Goal: Task Accomplishment & Management: Manage account settings

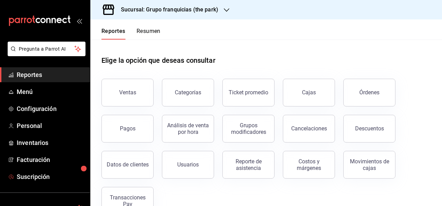
scroll to position [56, 0]
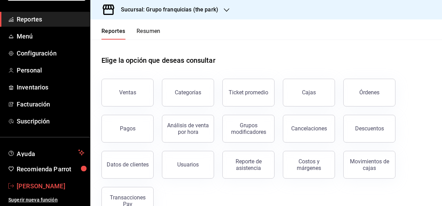
click at [53, 182] on span "[PERSON_NAME]" at bounding box center [51, 186] width 68 height 9
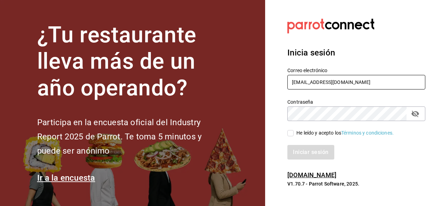
click at [307, 85] on input "[EMAIL_ADDRESS][DOMAIN_NAME]" at bounding box center [356, 82] width 138 height 15
click at [382, 84] on input "[EMAIL_ADDRESS][DOMAIN_NAME]" at bounding box center [356, 82] width 138 height 15
type input "r"
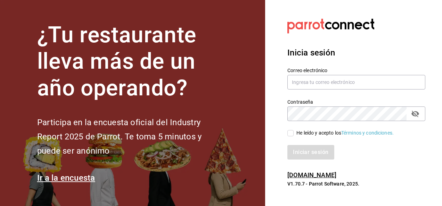
click at [441, 70] on html "¿Tu restaurante lleva más de un año operando? Participa en la encuesta oficial …" at bounding box center [221, 103] width 442 height 206
click at [418, 74] on div "Correo electrónico" at bounding box center [356, 78] width 138 height 23
click at [394, 82] on input "text" at bounding box center [356, 82] width 138 height 15
type input "A"
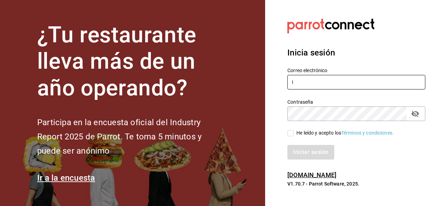
type input "[PERSON_NAME][EMAIL_ADDRESS][DOMAIN_NAME]"
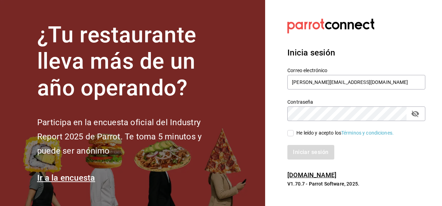
click at [291, 136] on input "He leído y acepto los Términos y condiciones." at bounding box center [290, 133] width 6 height 6
checkbox input "true"
click at [304, 157] on button "Iniciar sesión" at bounding box center [310, 152] width 47 height 15
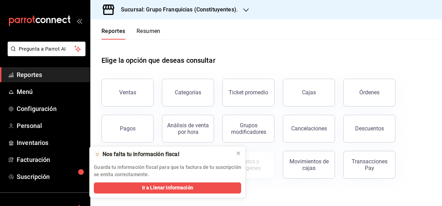
click at [181, 13] on h3 "Sucursal: Grupo Franquicias (Constituyentes)." at bounding box center [176, 10] width 122 height 8
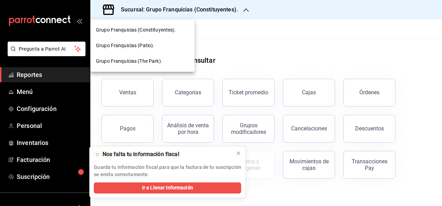
click at [159, 49] on div "Grupo Franquicias (Patio)." at bounding box center [142, 46] width 104 height 16
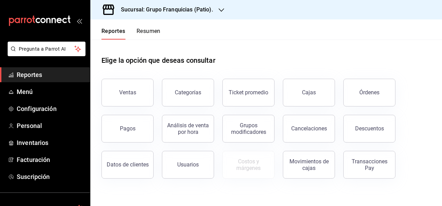
click at [168, 81] on button "Categorías" at bounding box center [188, 93] width 52 height 28
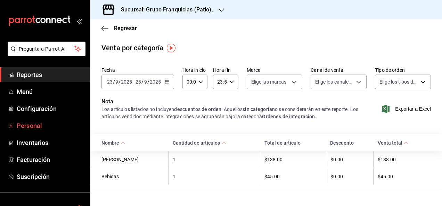
click at [39, 133] on link "Personal" at bounding box center [45, 125] width 90 height 15
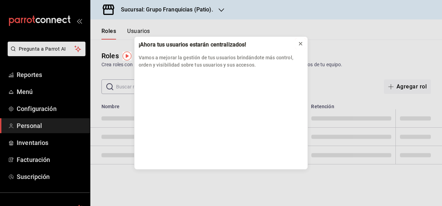
click at [299, 44] on icon at bounding box center [301, 44] width 6 height 6
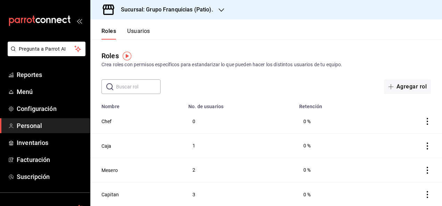
click at [143, 27] on div "Roles Usuarios" at bounding box center [120, 29] width 60 height 20
click at [140, 36] on button "Usuarios" at bounding box center [138, 34] width 23 height 12
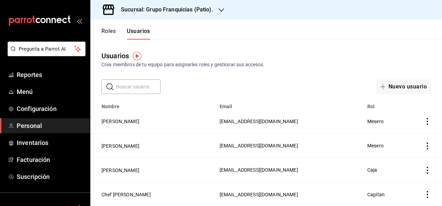
click at [136, 87] on input "text" at bounding box center [138, 87] width 44 height 14
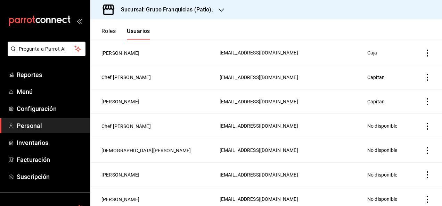
scroll to position [119, 0]
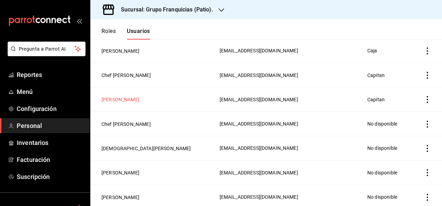
click at [119, 98] on button "[PERSON_NAME]" at bounding box center [120, 99] width 38 height 7
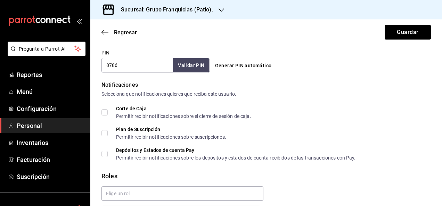
scroll to position [371, 0]
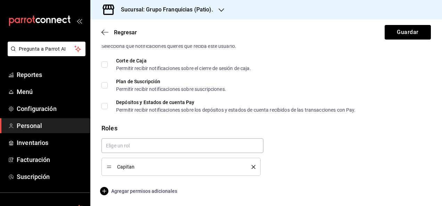
click at [160, 191] on span "Agregar permisos adicionales" at bounding box center [139, 191] width 76 height 8
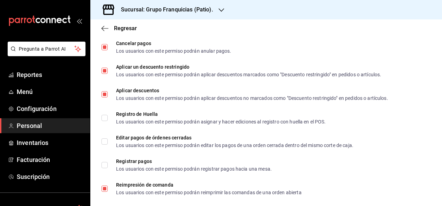
scroll to position [909, 0]
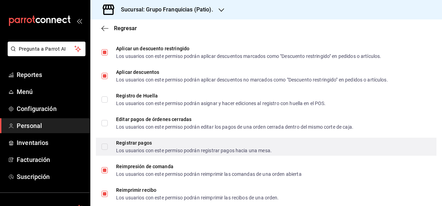
click at [107, 147] on input "Registrar pagos Los usuarios con este permiso podrán registrar pagos hacia una …" at bounding box center [104, 147] width 6 height 6
checkbox input "true"
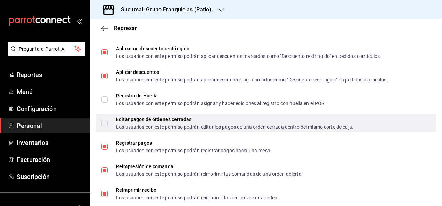
click at [103, 123] on input "Editar pagos de órdenes cerradas Los usuarios con este permiso podrán editar lo…" at bounding box center [104, 123] width 6 height 6
checkbox input "true"
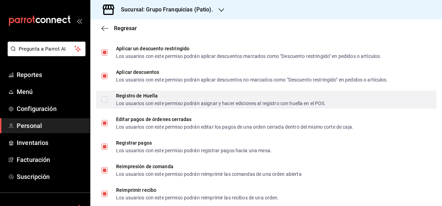
click at [107, 100] on input "Registro de Huella Los usuarios con este permiso podrán asignar y hacer edicion…" at bounding box center [104, 100] width 6 height 6
checkbox input "true"
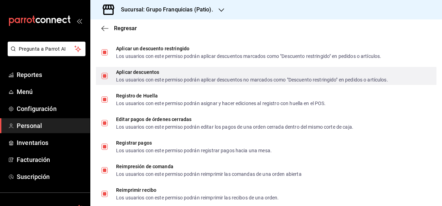
scroll to position [1040, 0]
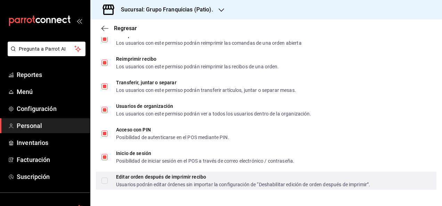
click at [105, 176] on label "Editar orden después de imprimir recibo Usuarios podrán editar órdenes sin impo…" at bounding box center [235, 181] width 268 height 12
click at [105, 178] on input "Editar orden después de imprimir recibo Usuarios podrán editar órdenes sin impo…" at bounding box center [104, 181] width 6 height 6
click at [108, 183] on span "Editar orden después de imprimir recibo Usuarios podrán editar órdenes sin impo…" at bounding box center [239, 181] width 262 height 12
click at [108, 183] on input "Editar orden después de imprimir recibo Usuarios podrán editar órdenes sin impo…" at bounding box center [104, 181] width 6 height 6
click at [104, 183] on input "Editar orden después de imprimir recibo Usuarios podrán editar órdenes sin impo…" at bounding box center [104, 181] width 6 height 6
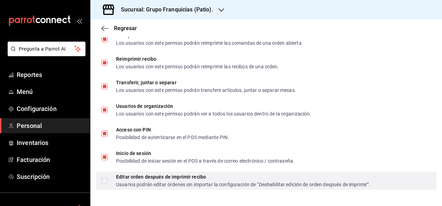
checkbox input "true"
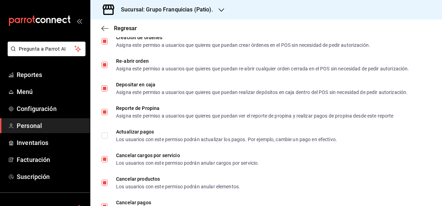
scroll to position [731, 0]
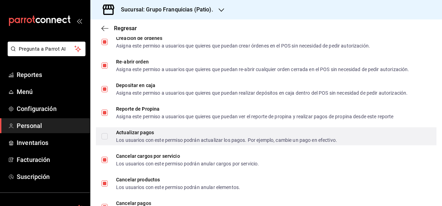
click at [106, 135] on input "Actualizar pagos Los usuarios con este permiso podrán actualizar los pagos. Por…" at bounding box center [104, 136] width 6 height 6
checkbox input "true"
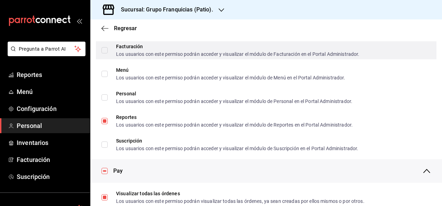
scroll to position [373, 0]
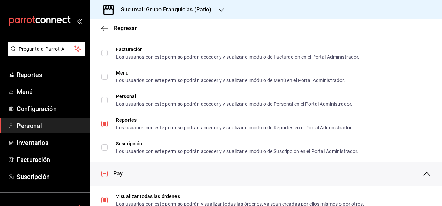
click at [131, 33] on div "Regresar" at bounding box center [265, 28] width 351 height 18
click at [128, 33] on div "Regresar" at bounding box center [265, 28] width 351 height 18
click at [127, 29] on span "Regresar" at bounding box center [125, 28] width 23 height 7
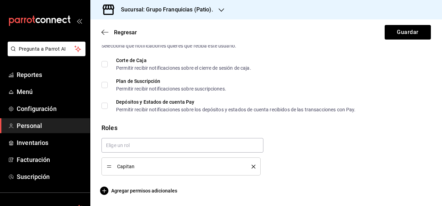
scroll to position [371, 0]
click at [404, 34] on button "Guardar" at bounding box center [407, 32] width 46 height 15
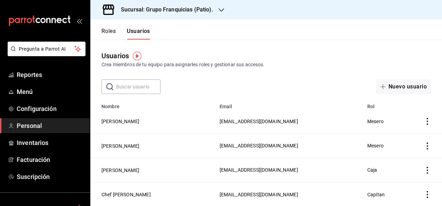
click at [110, 37] on button "Roles" at bounding box center [108, 34] width 14 height 12
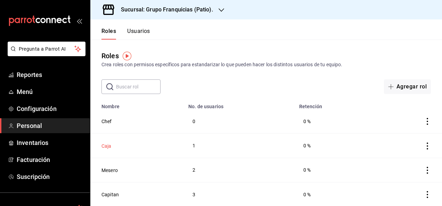
click at [106, 145] on button "Caja" at bounding box center [106, 146] width 10 height 7
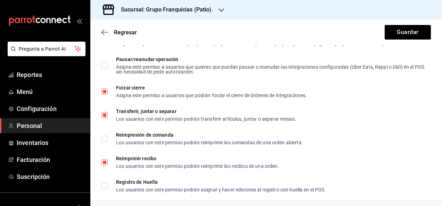
scroll to position [714, 0]
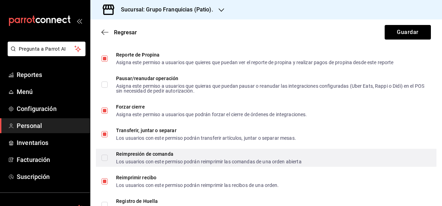
click at [107, 156] on input "Reimpresión de comanda Los usuarios con este permiso podrán reimprimir las coma…" at bounding box center [104, 158] width 6 height 6
checkbox input "true"
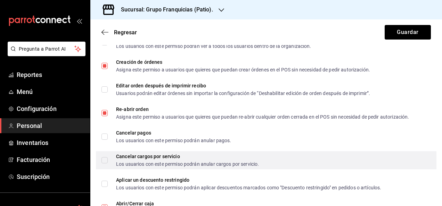
scroll to position [494, 0]
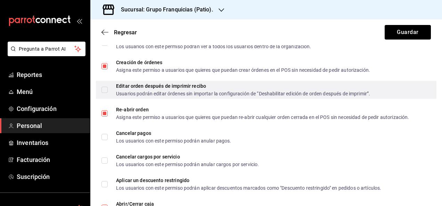
click at [101, 94] on div "Editar orden después de imprimir recibo Usuarios podrán editar órdenes sin impo…" at bounding box center [266, 90] width 340 height 18
checkbox input "true"
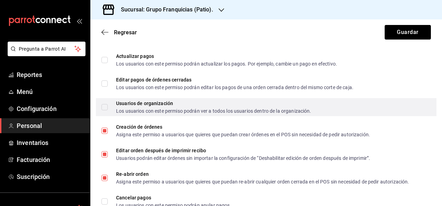
scroll to position [426, 0]
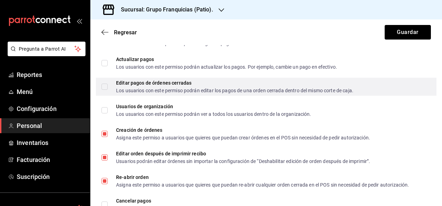
click at [105, 85] on input "Editar pagos de órdenes cerradas Los usuarios con este permiso podrán editar lo…" at bounding box center [104, 87] width 6 height 6
checkbox input "true"
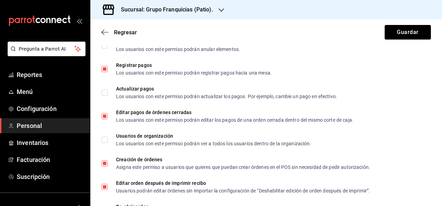
scroll to position [395, 0]
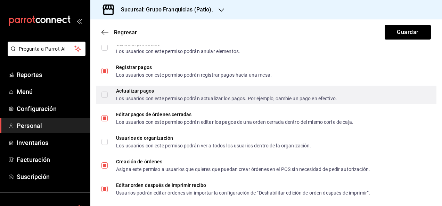
click at [105, 91] on label "Actualizar pagos Los usuarios con este permiso podrán actualizar los pagos. Por…" at bounding box center [218, 95] width 235 height 12
click at [105, 92] on input "Actualizar pagos Los usuarios con este permiso podrán actualizar los pagos. Por…" at bounding box center [104, 95] width 6 height 6
click at [105, 96] on input "Actualizar pagos Los usuarios con este permiso podrán actualizar los pagos. Por…" at bounding box center [104, 95] width 6 height 6
checkbox input "true"
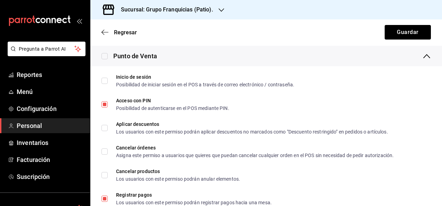
scroll to position [249, 0]
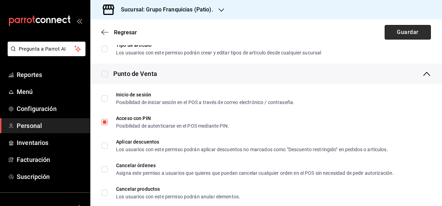
click at [391, 31] on button "Guardar" at bounding box center [407, 32] width 46 height 15
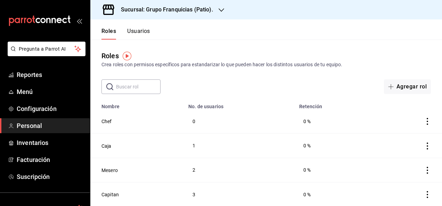
click at [120, 14] on div "Sucursal: Grupo Franquicias (Patio)." at bounding box center [161, 9] width 131 height 19
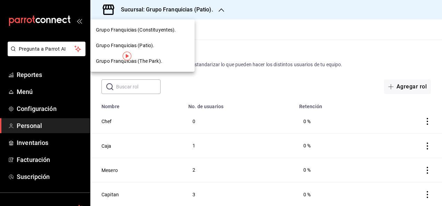
click at [133, 60] on span "Grupo Franquicias (The Park)." at bounding box center [129, 61] width 66 height 7
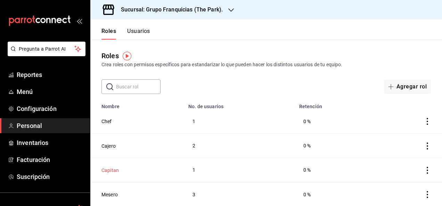
click at [113, 173] on button "Capitan" at bounding box center [109, 170] width 17 height 7
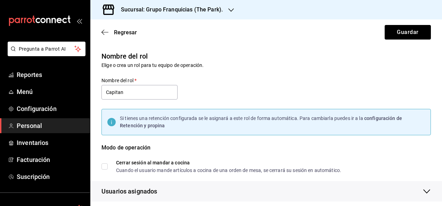
checkbox input "true"
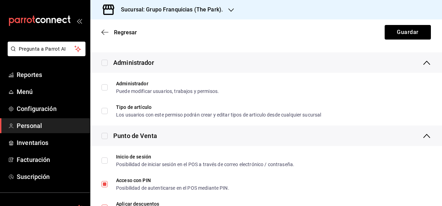
scroll to position [181, 0]
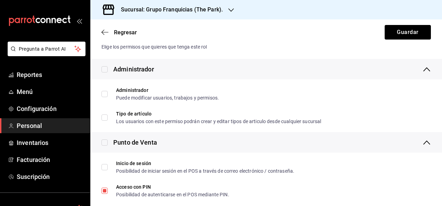
click at [104, 145] on input "checkbox" at bounding box center [104, 143] width 6 height 6
checkbox input "true"
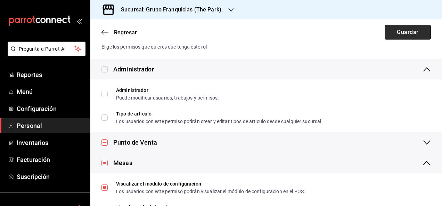
click at [388, 35] on button "Guardar" at bounding box center [407, 32] width 46 height 15
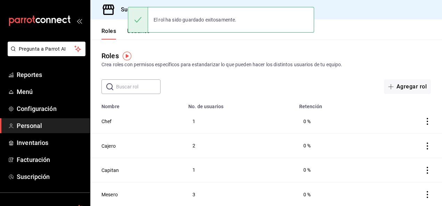
click at [242, 55] on div "Roles Crea roles con permisos específicos para estandarizar lo que pueden hacer…" at bounding box center [265, 60] width 351 height 18
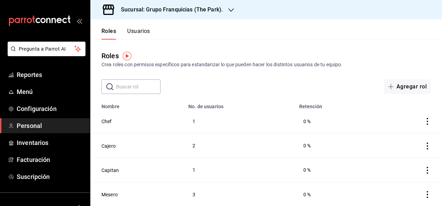
click at [175, 14] on h3 "Sucursal: Grupo Franquicias (The Park)." at bounding box center [168, 10] width 107 height 8
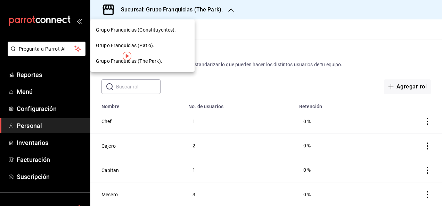
click at [174, 28] on span "Grupo Franquicias (Constituyentes)." at bounding box center [136, 29] width 80 height 7
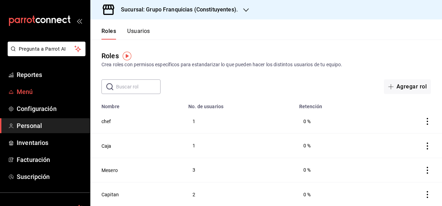
click at [30, 95] on span "Menú" at bounding box center [51, 91] width 68 height 9
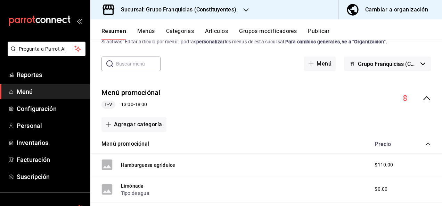
scroll to position [22, 0]
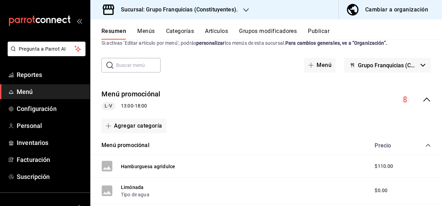
click at [216, 33] on button "Artículos" at bounding box center [216, 34] width 23 height 12
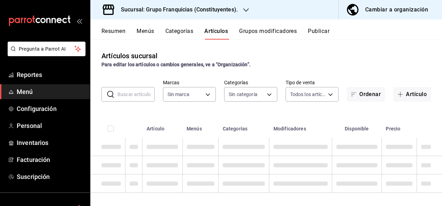
type input "f572d673-269b-48f7-add4-990f27d462c8"
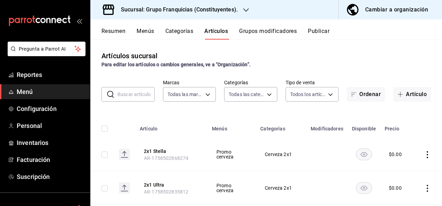
type input "2a94ec6b-5215-419d-9c19-5422eefeb7cb,56abcbfd-966a-4ef5-9b66-3911d3deefdc,372d4…"
click at [139, 92] on input "text" at bounding box center [135, 94] width 37 height 14
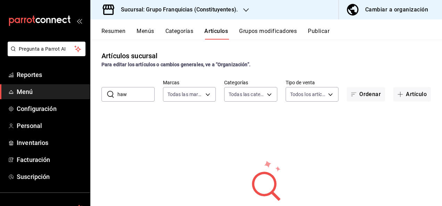
type input "Hawaian Blue"
click at [397, 95] on icon "button" at bounding box center [400, 95] width 6 height 6
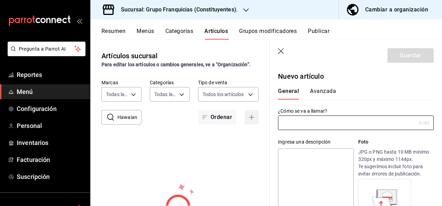
type input "AR-1758660723078"
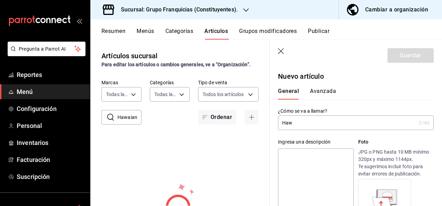
type input "Haw"
